Goal: Find specific page/section: Find specific page/section

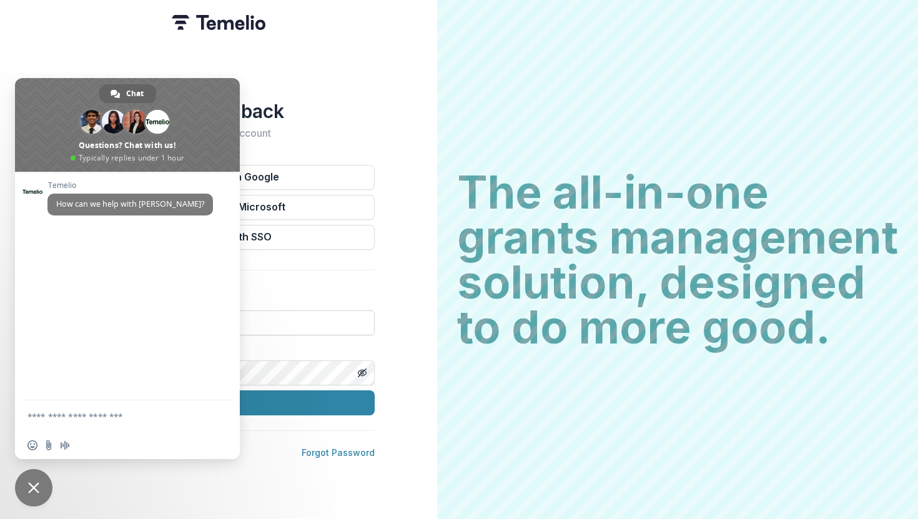
click at [287, 310] on input at bounding box center [218, 322] width 312 height 25
click at [36, 455] on span "Close chat" at bounding box center [33, 487] width 37 height 37
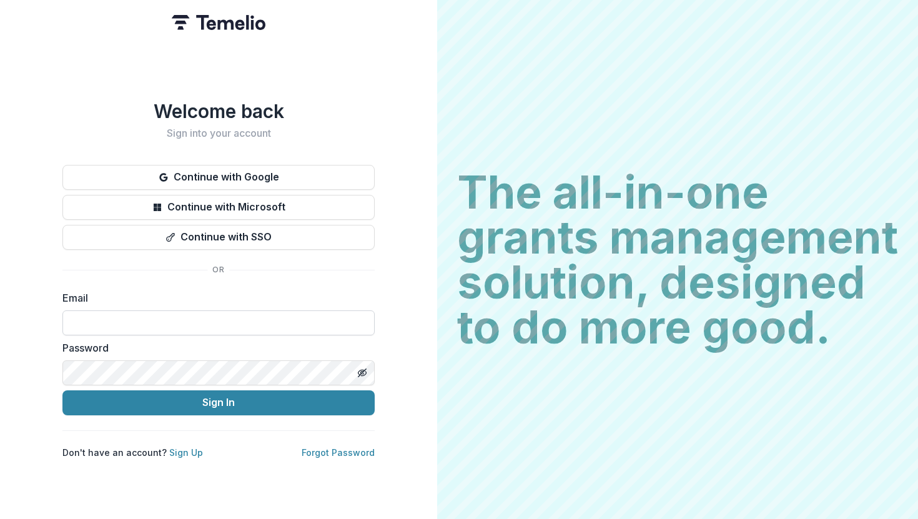
click at [87, 318] on input at bounding box center [218, 322] width 312 height 25
type input "**********"
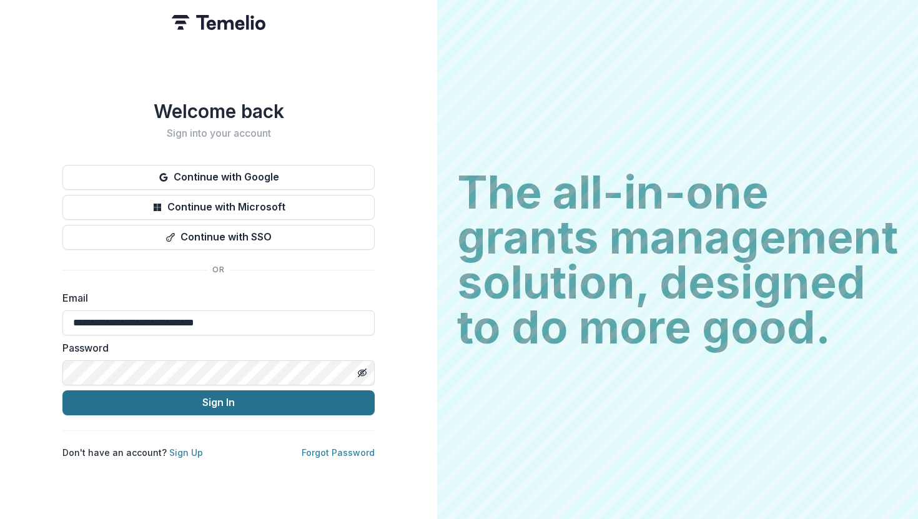
click at [159, 395] on button "Sign In" at bounding box center [218, 402] width 312 height 25
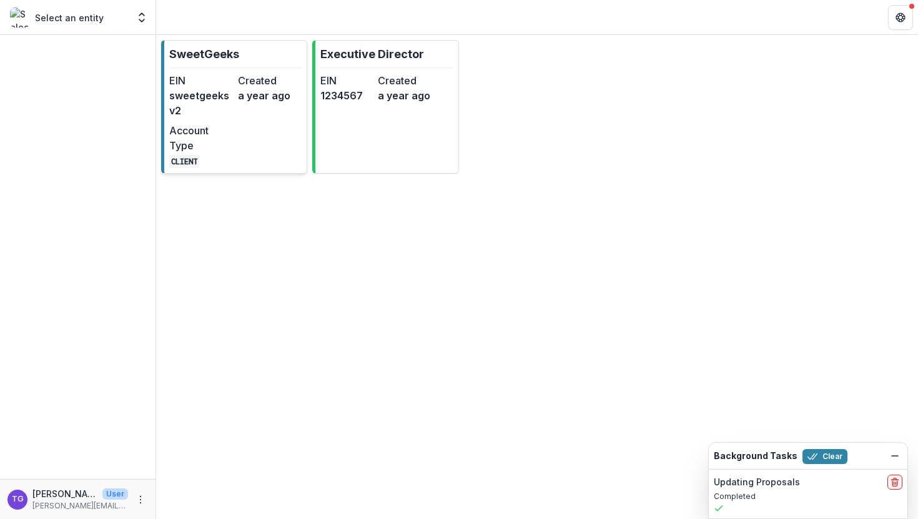
click at [235, 94] on div "EIN sweetgeeksv2 Created a year ago Account Type CLIENT" at bounding box center [235, 120] width 132 height 95
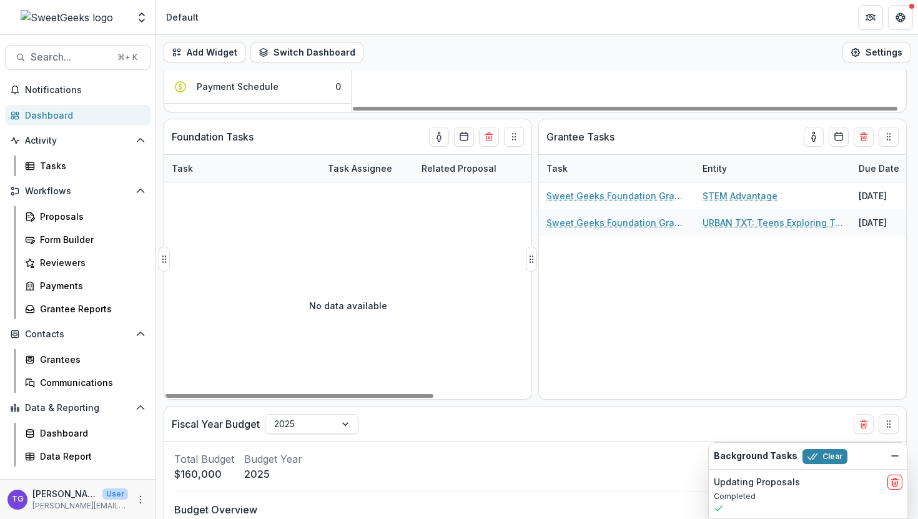
scroll to position [407, 0]
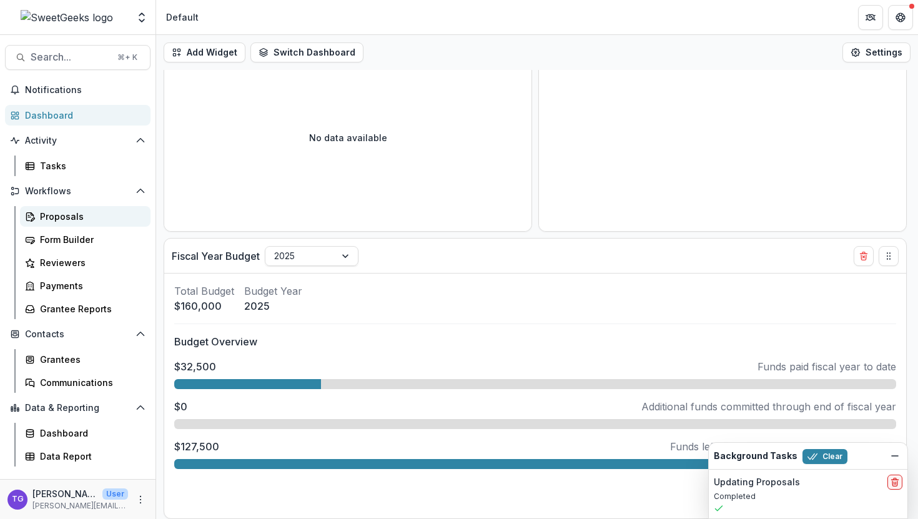
click at [84, 223] on link "Proposals" at bounding box center [85, 216] width 131 height 21
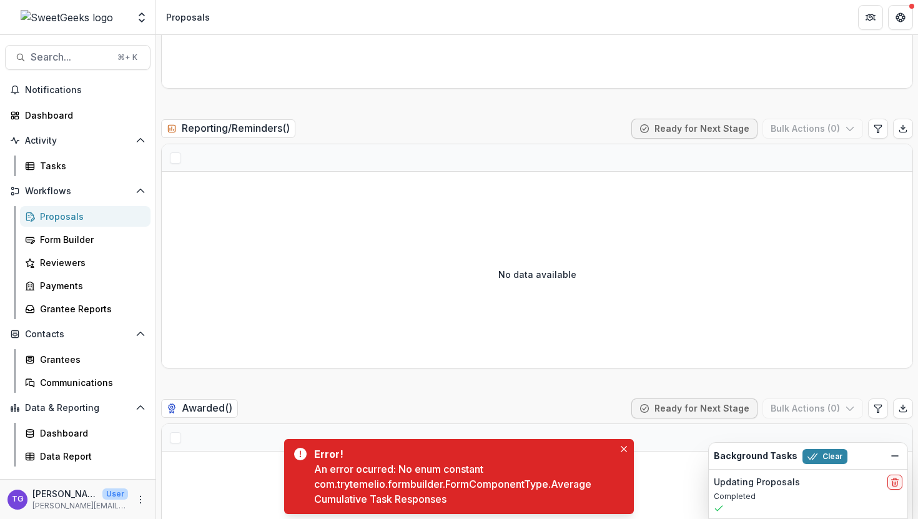
scroll to position [2176, 0]
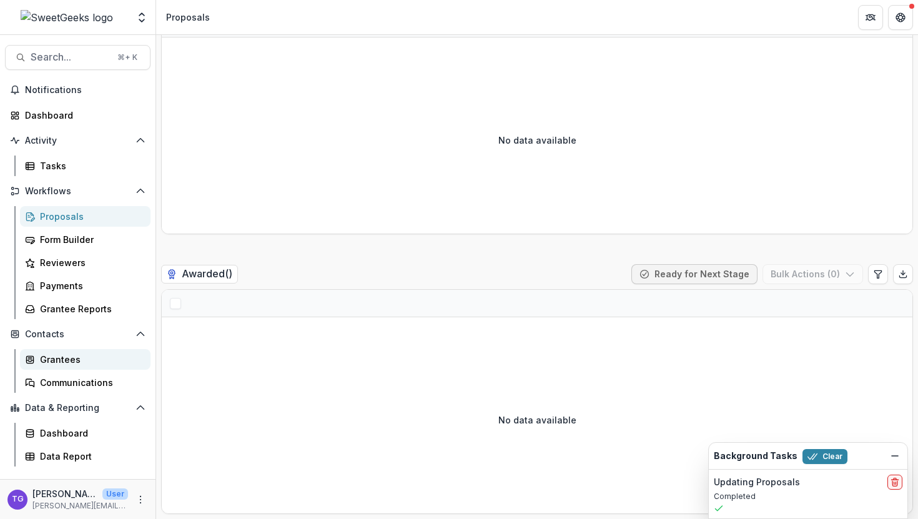
click at [66, 363] on div "Grantees" at bounding box center [90, 359] width 101 height 13
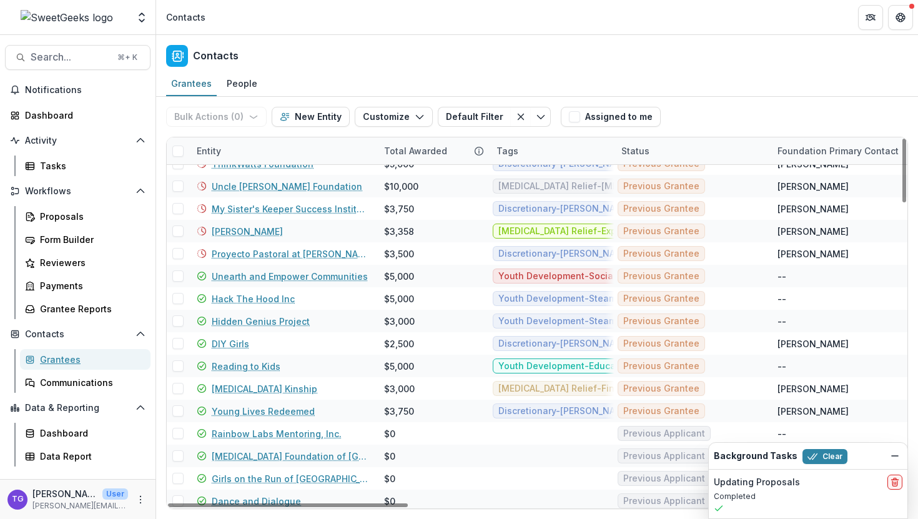
scroll to position [994, 0]
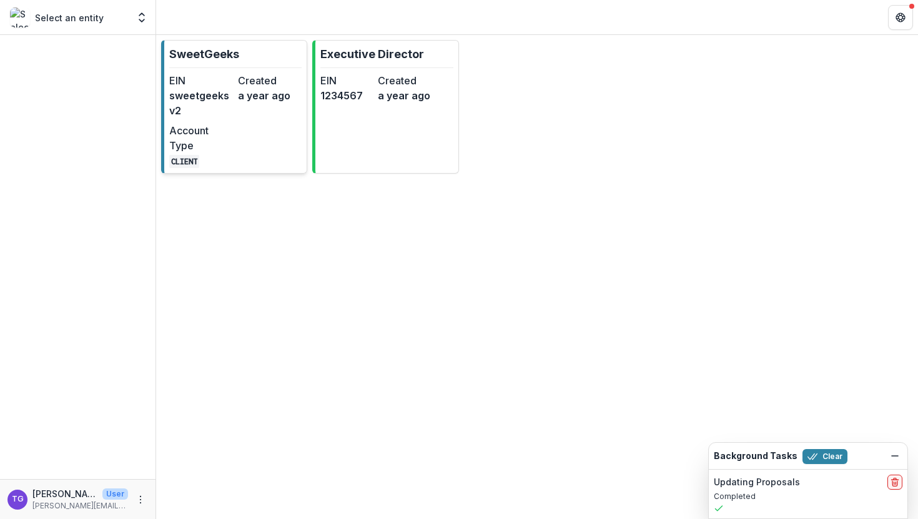
click at [248, 117] on div "Created a year ago" at bounding box center [270, 95] width 64 height 45
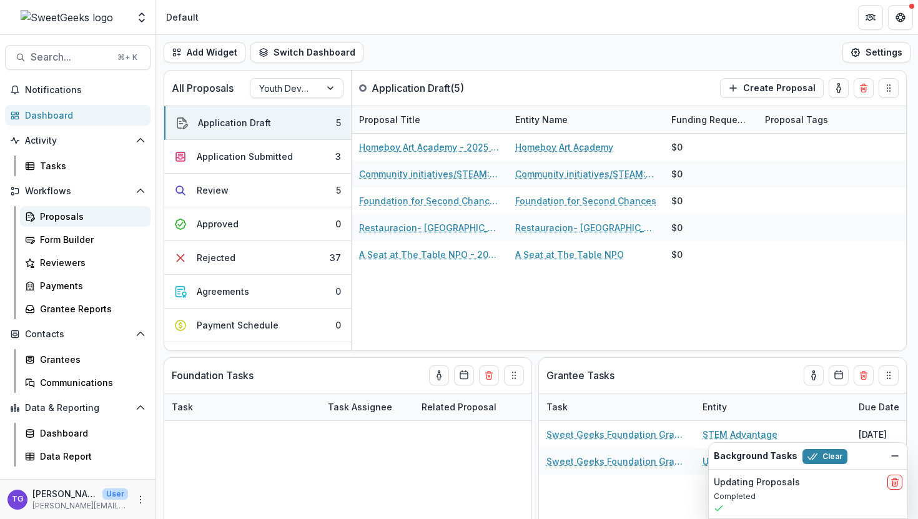
click at [74, 218] on div "Proposals" at bounding box center [90, 216] width 101 height 13
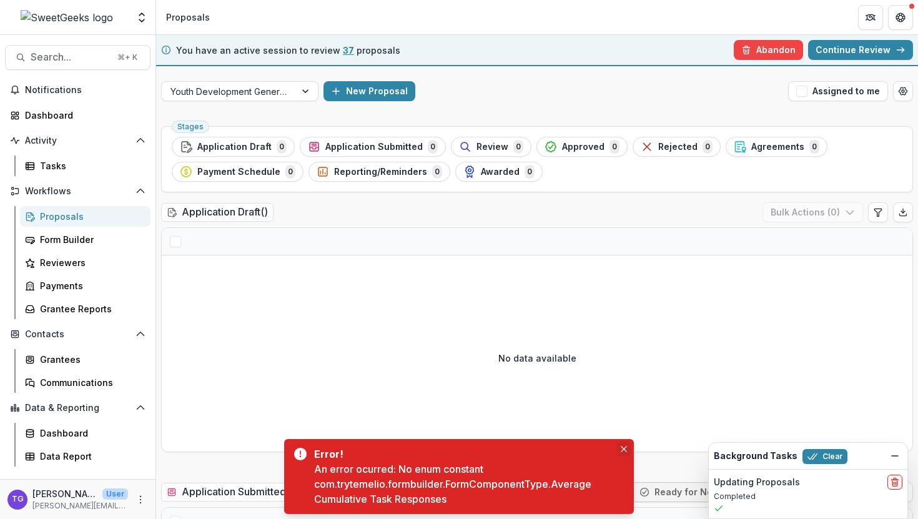
click at [626, 447] on icon "Close" at bounding box center [624, 449] width 6 height 6
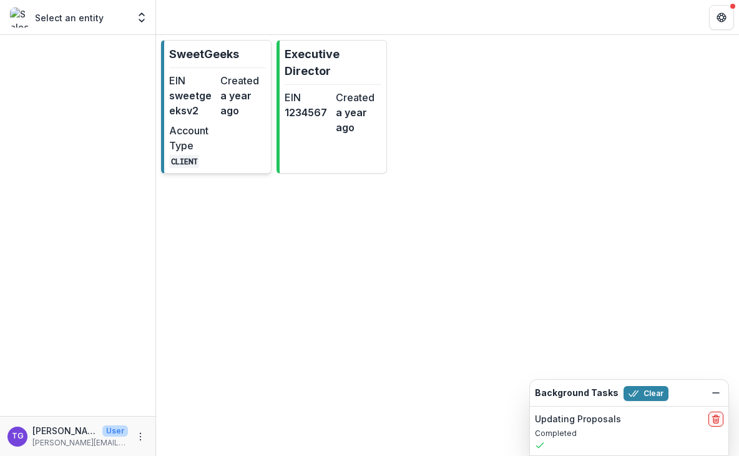
click at [214, 109] on dd "sweetgeeksv2" at bounding box center [192, 103] width 46 height 30
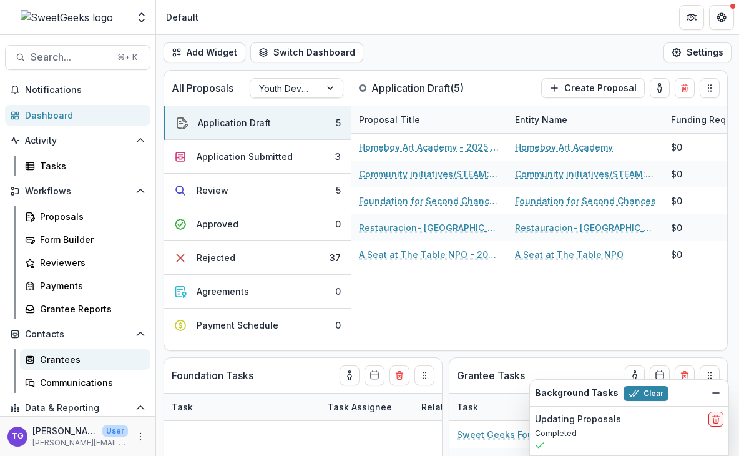
click at [75, 361] on div "Grantees" at bounding box center [90, 359] width 101 height 13
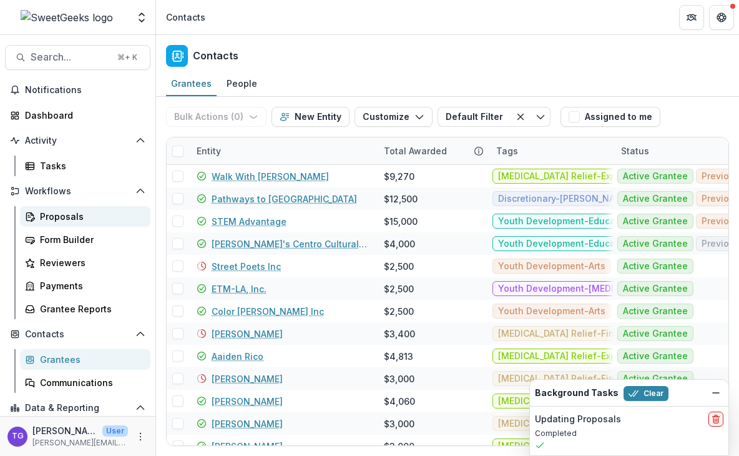
click at [79, 216] on div "Proposals" at bounding box center [90, 216] width 101 height 13
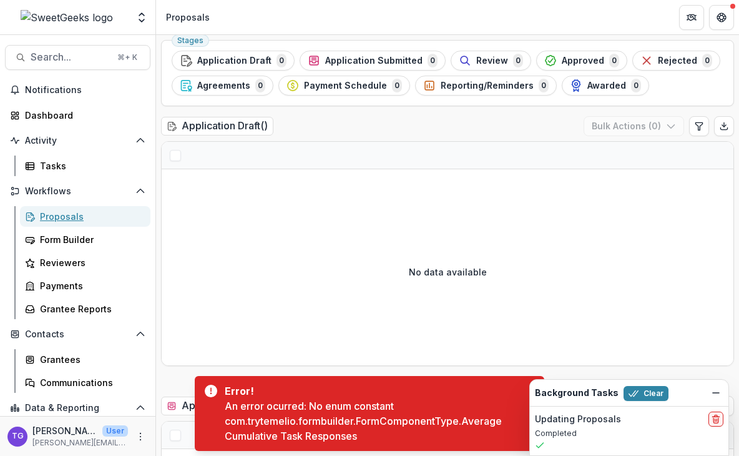
scroll to position [96, 0]
